Goal: Task Accomplishment & Management: Manage account settings

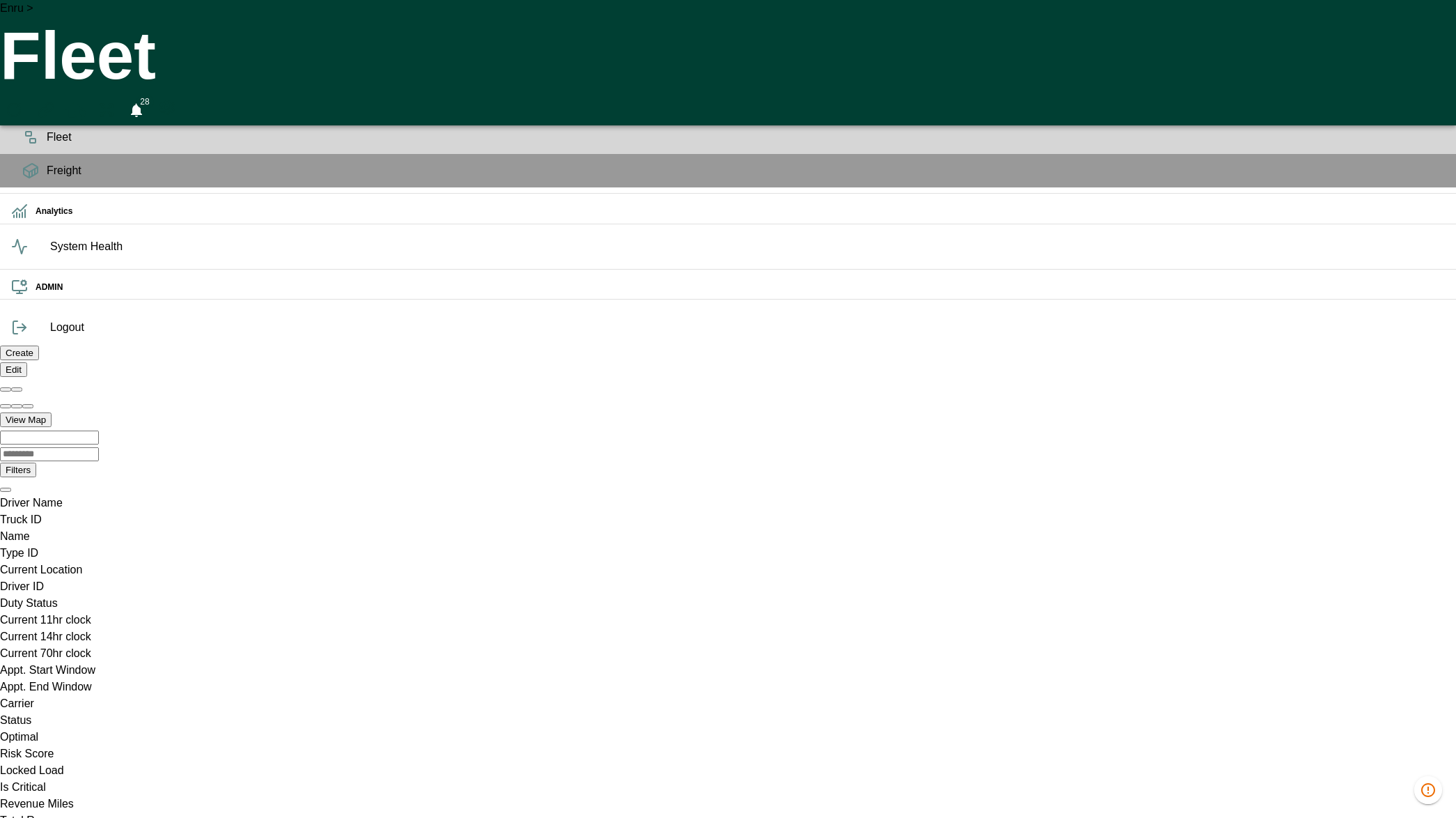
scroll to position [0, 989616]
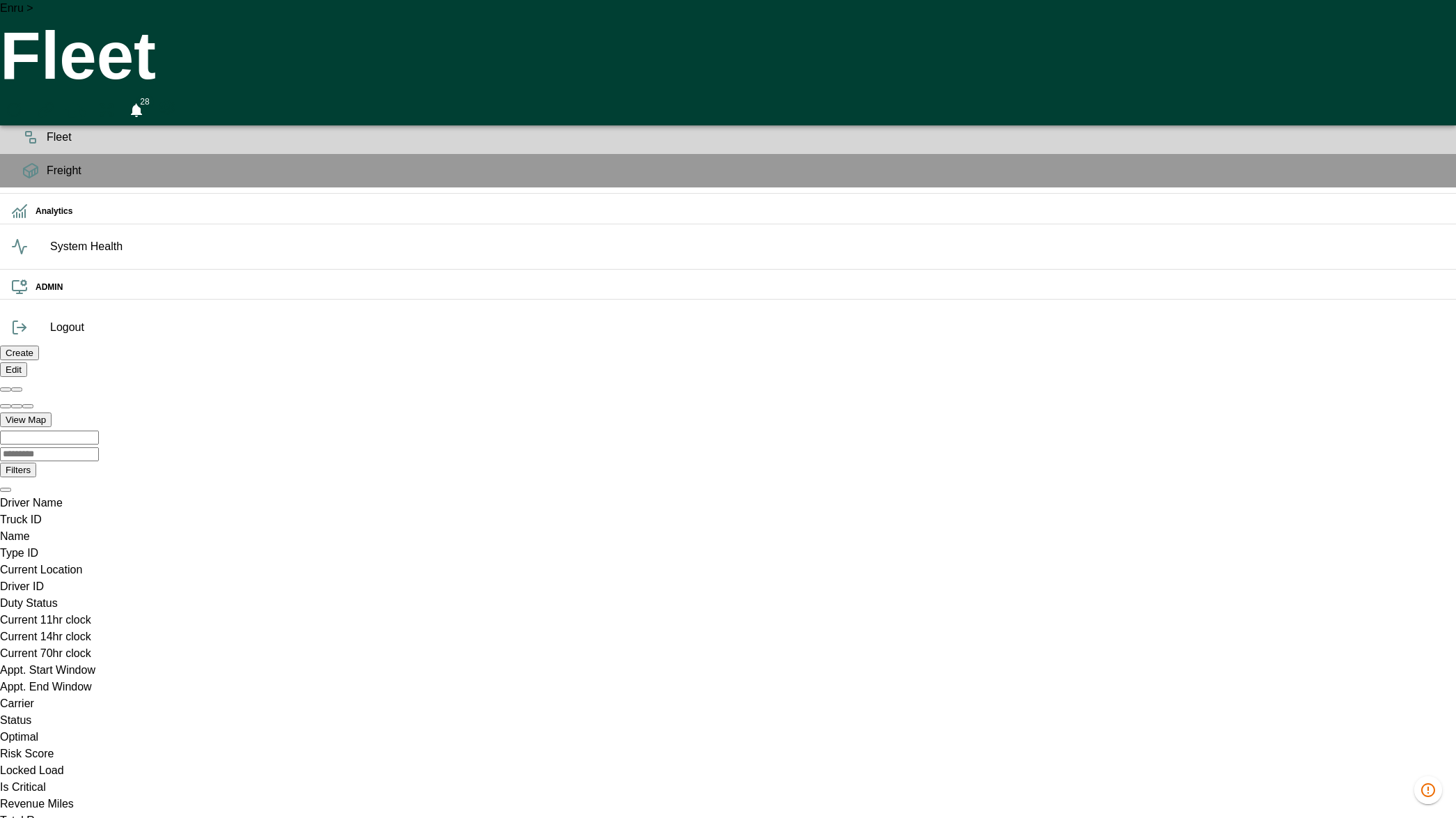
drag, startPoint x: 1339, startPoint y: 402, endPoint x: 1234, endPoint y: 402, distance: 105.0
